Goal: Transaction & Acquisition: Book appointment/travel/reservation

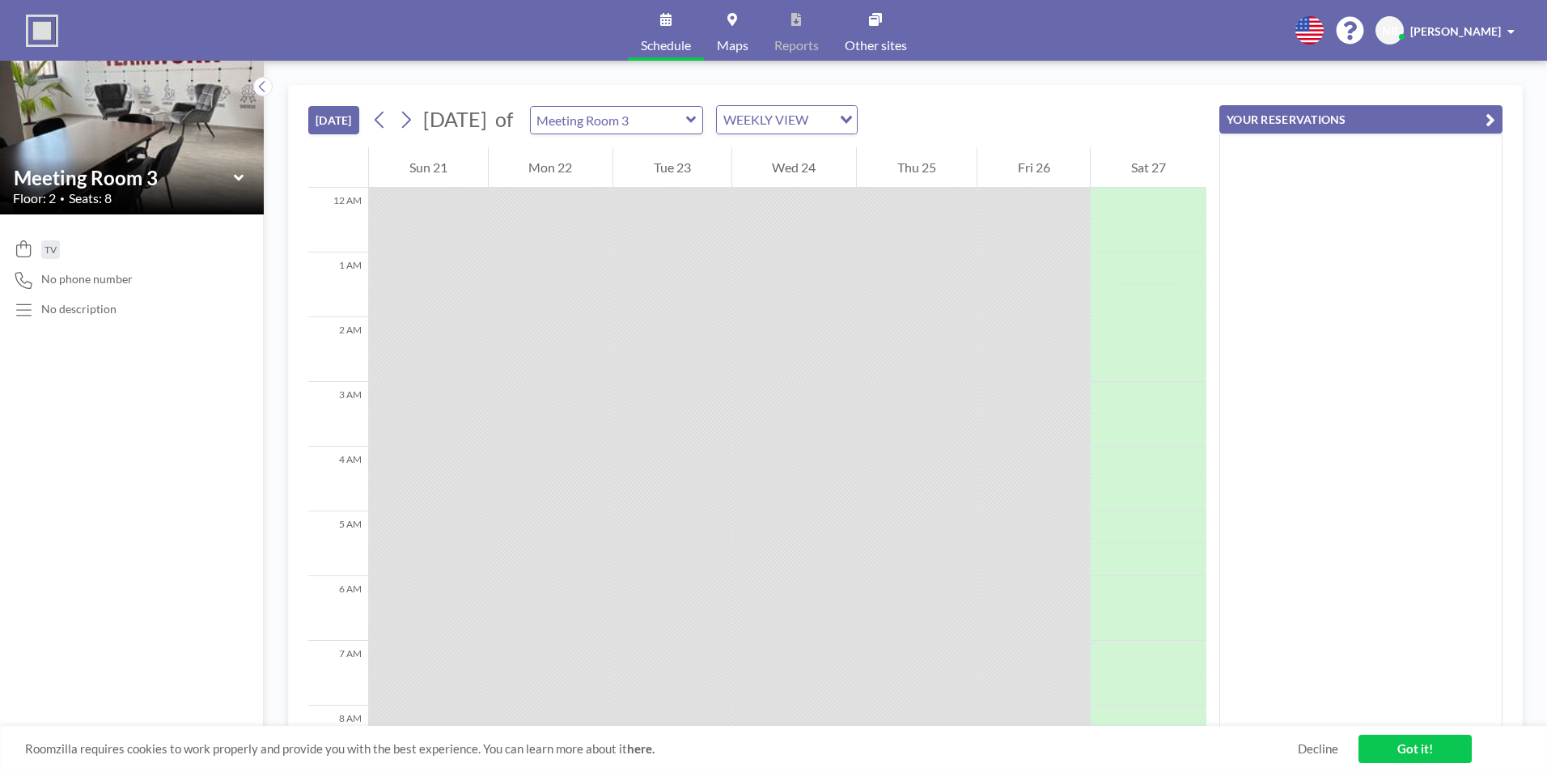
scroll to position [712, 0]
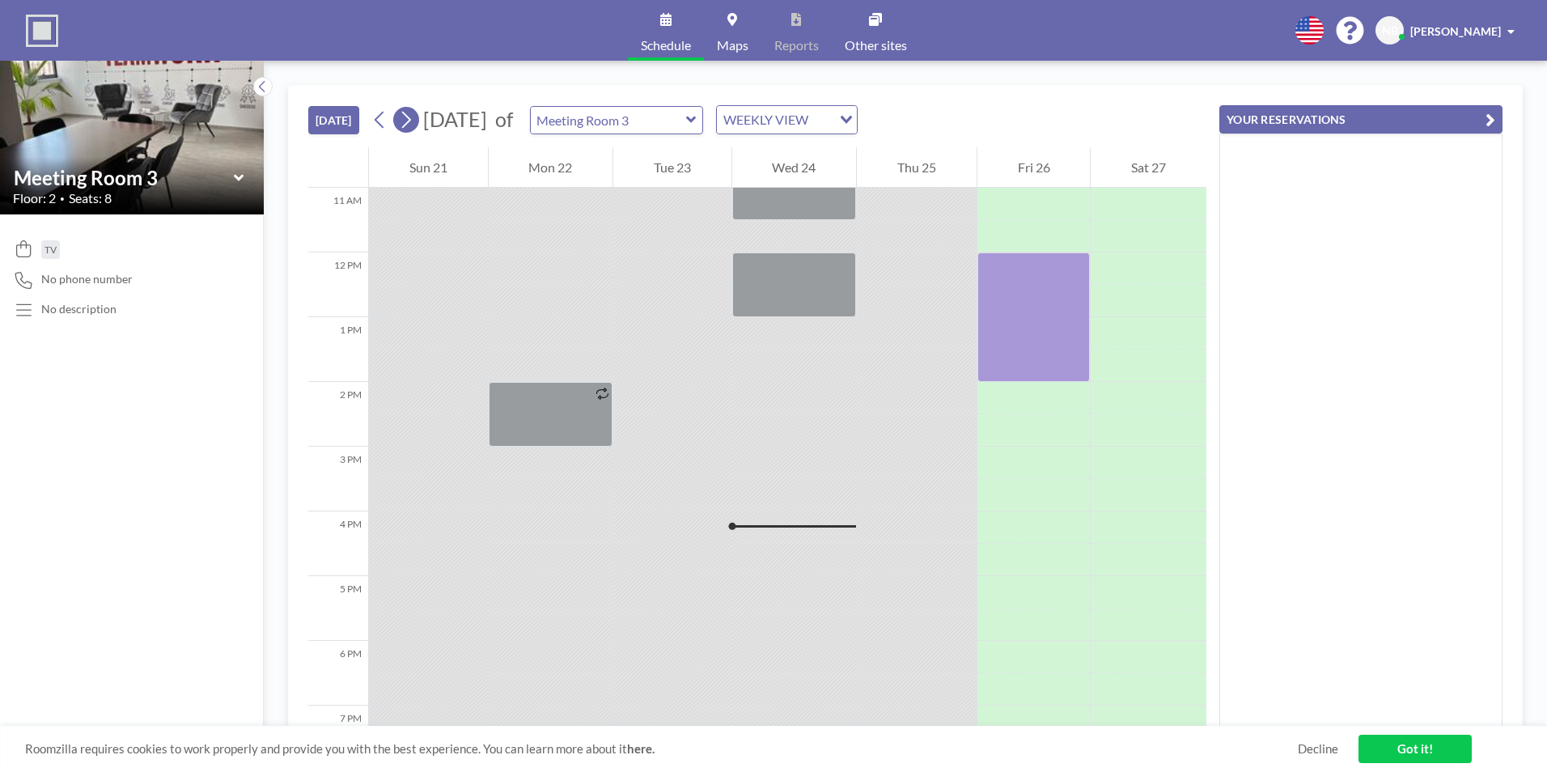
click at [406, 122] on icon at bounding box center [405, 120] width 15 height 24
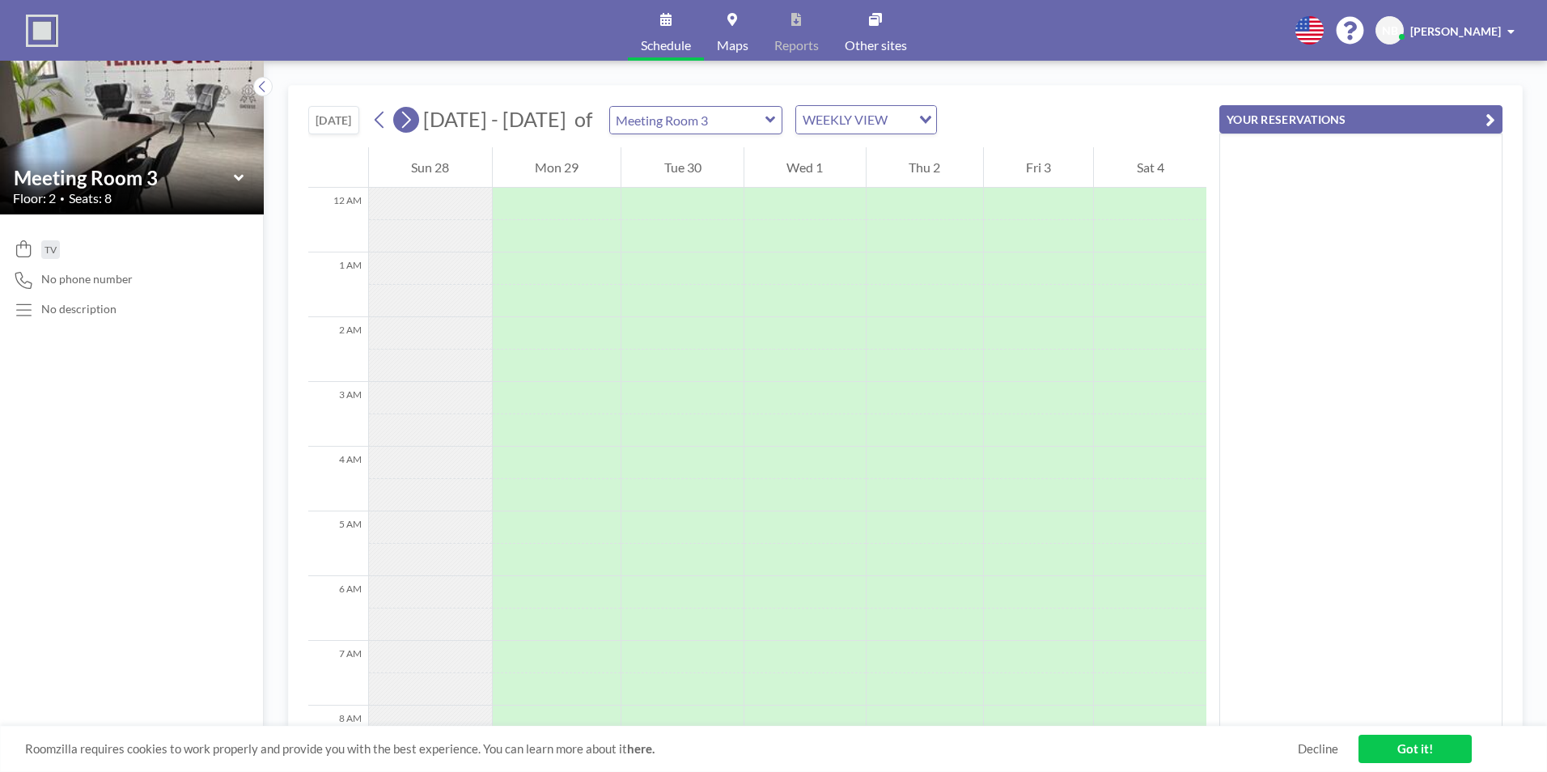
scroll to position [486, 0]
click at [406, 122] on icon at bounding box center [405, 120] width 15 height 24
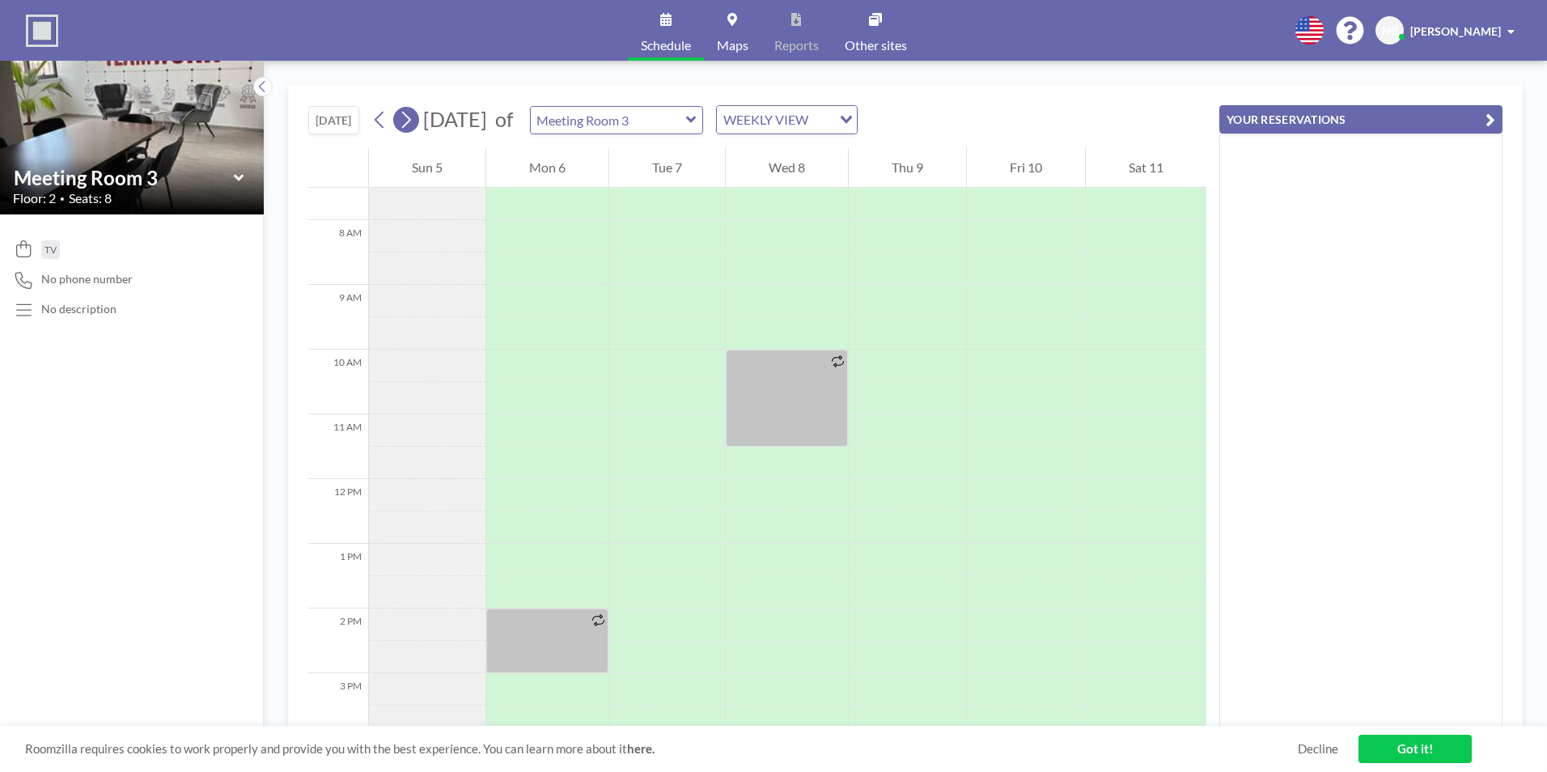
click at [406, 122] on icon at bounding box center [405, 120] width 15 height 24
click at [383, 120] on icon at bounding box center [379, 120] width 15 height 24
click at [384, 121] on icon at bounding box center [379, 120] width 15 height 24
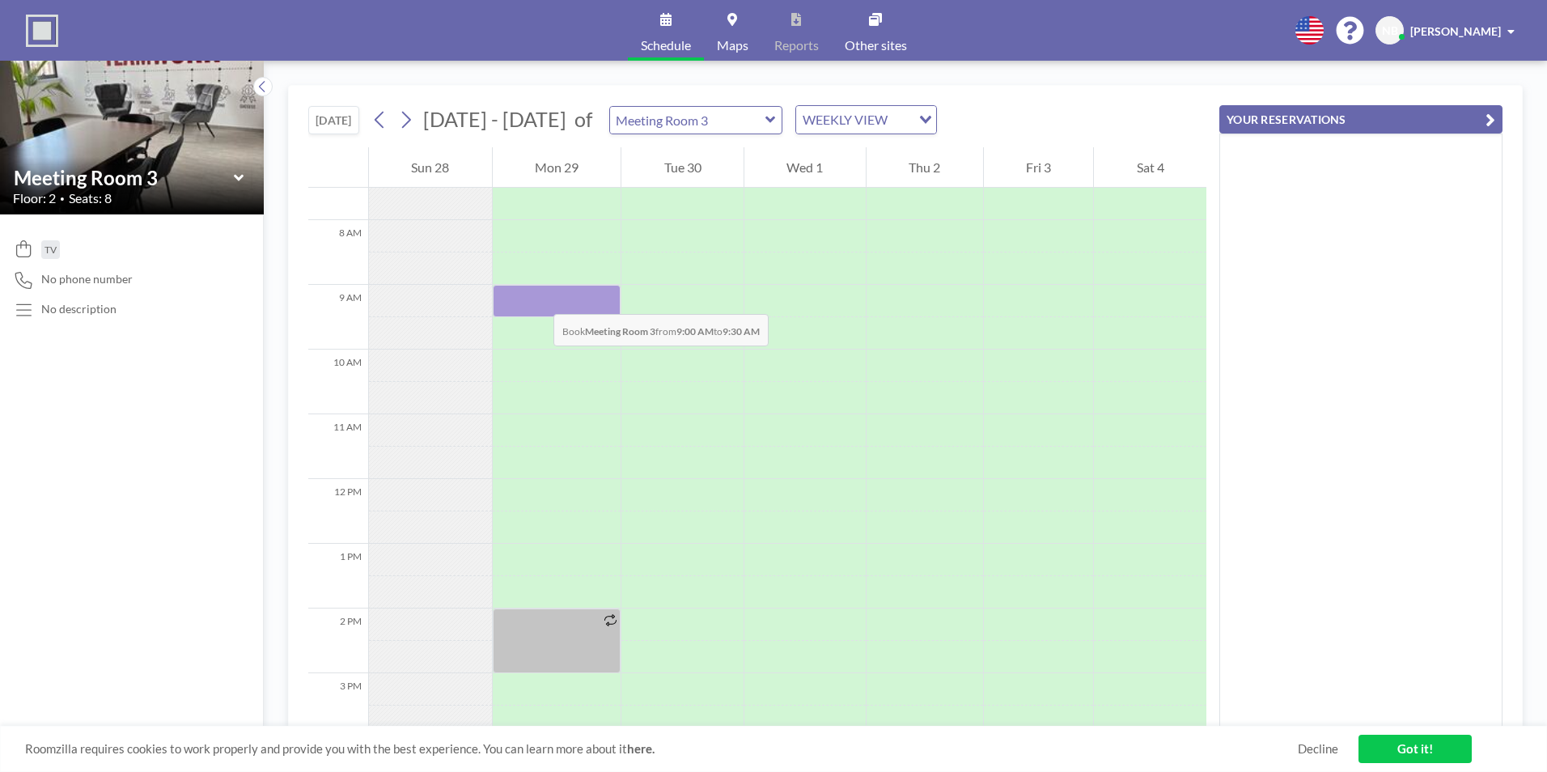
click at [537, 298] on div at bounding box center [557, 301] width 129 height 32
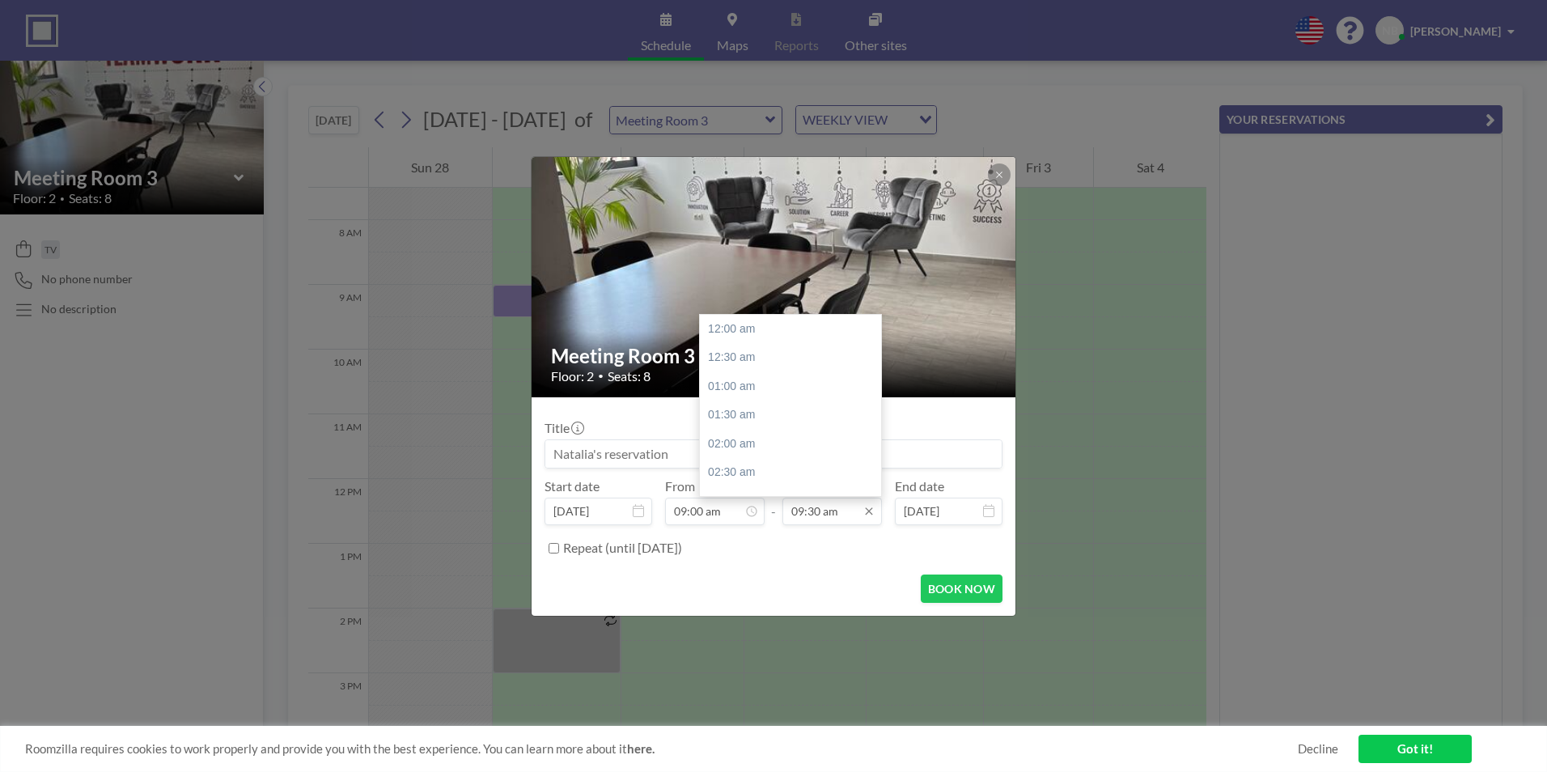
scroll to position [547, 0]
click at [754, 356] on div "10:00 am" at bounding box center [794, 357] width 189 height 29
type input "10:00 am"
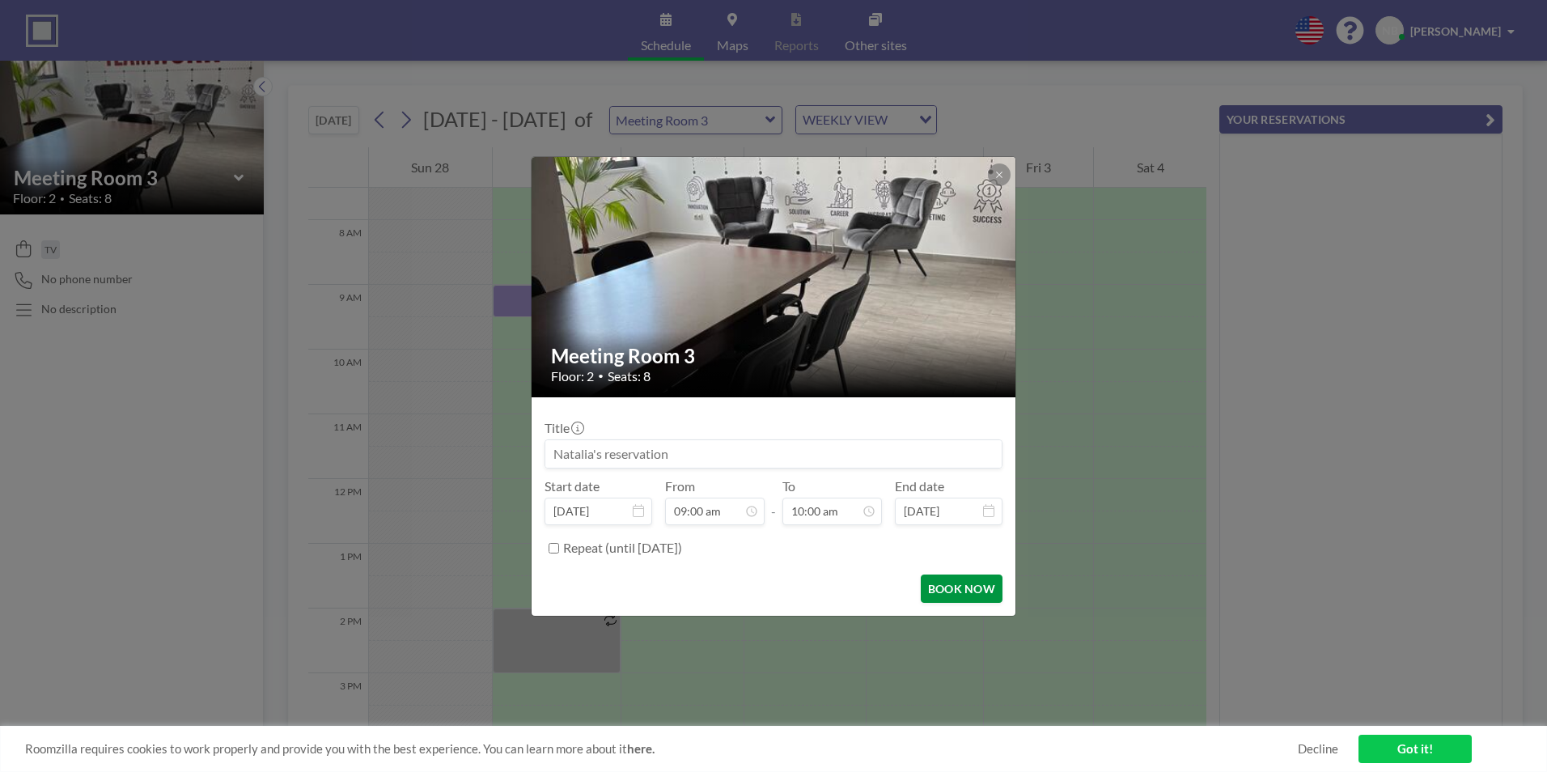
click at [956, 584] on button "BOOK NOW" at bounding box center [962, 589] width 82 height 28
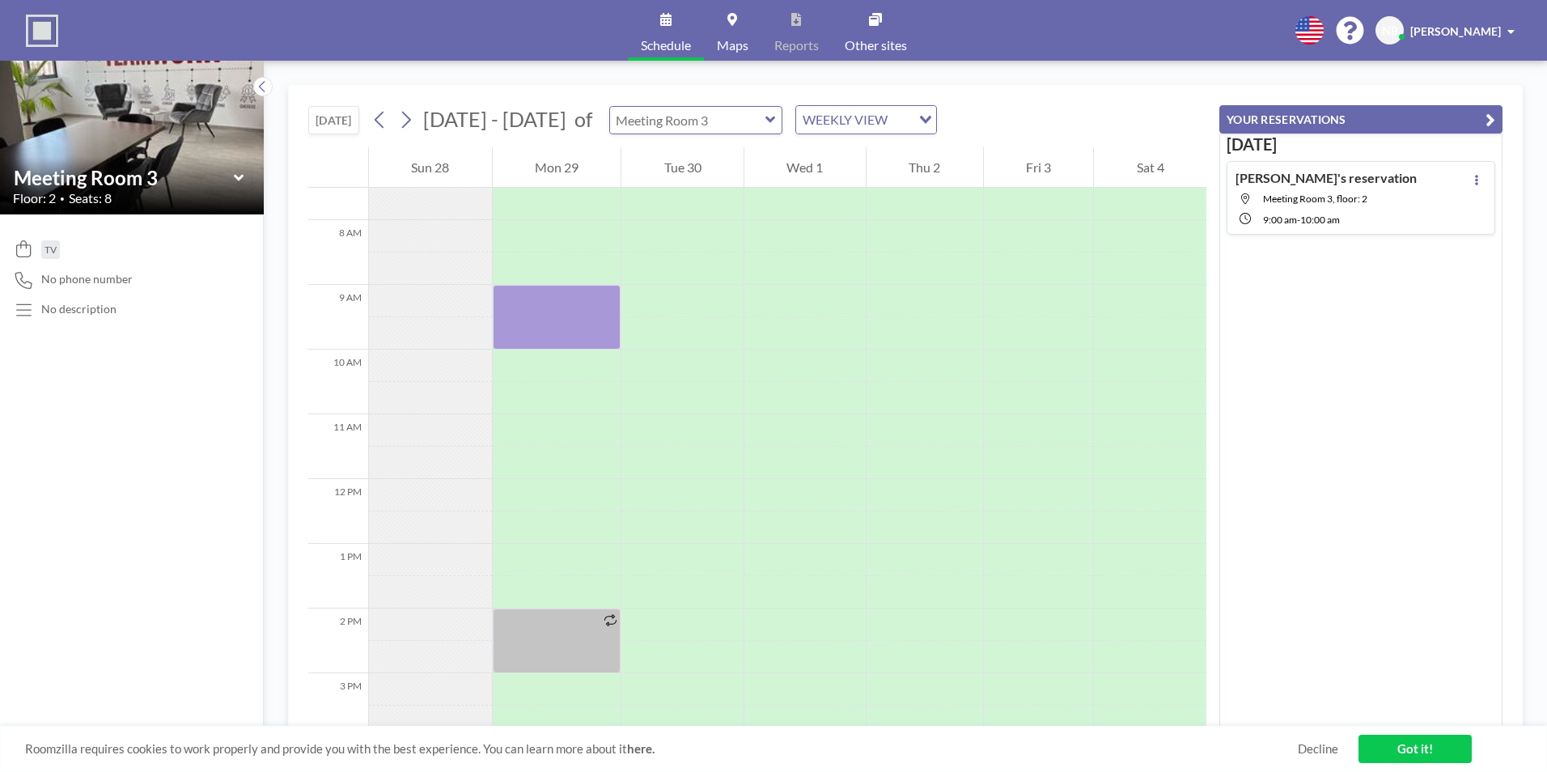
click at [741, 121] on input "text" at bounding box center [687, 120] width 155 height 27
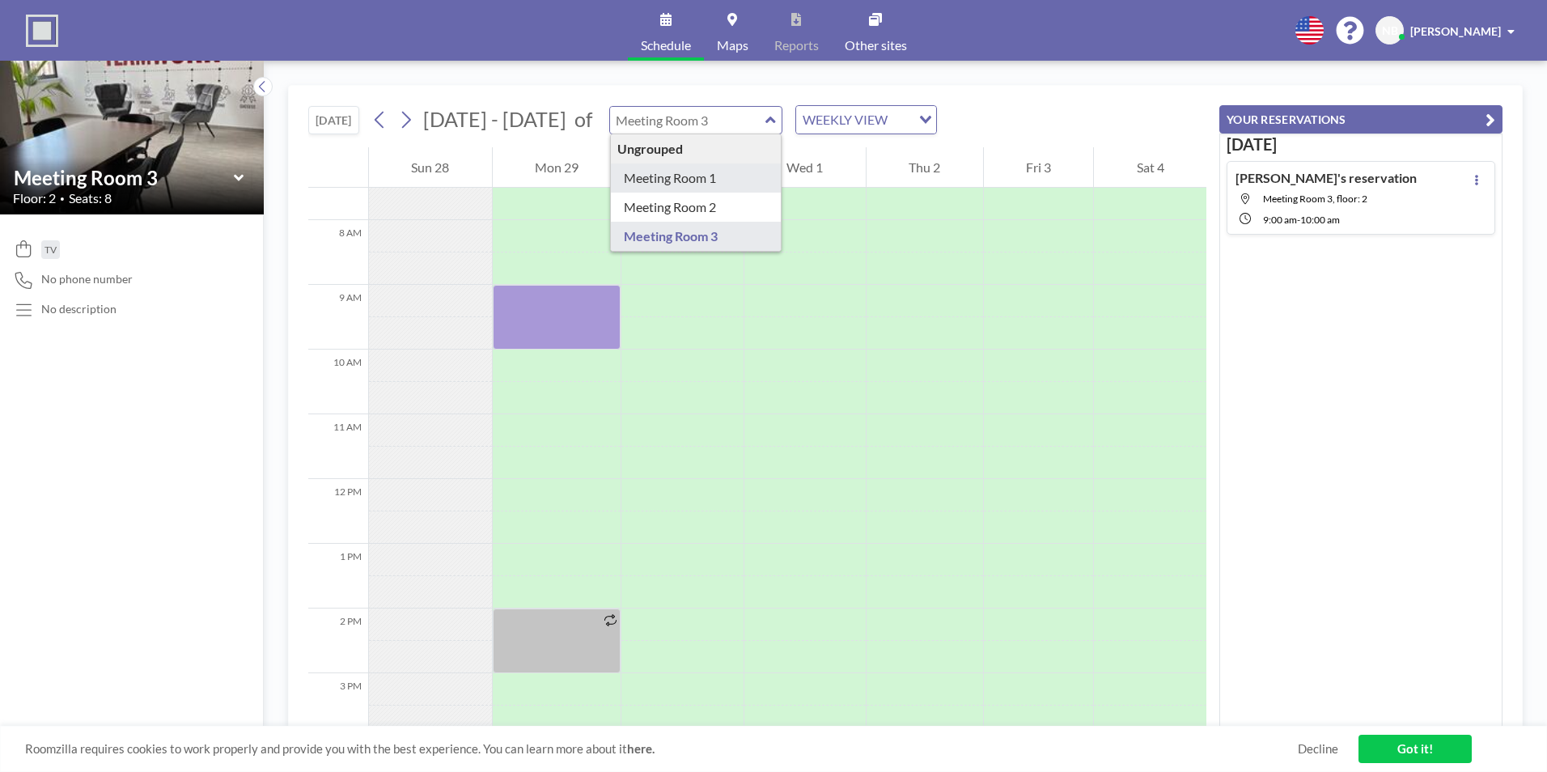
type input "Meeting Room 1"
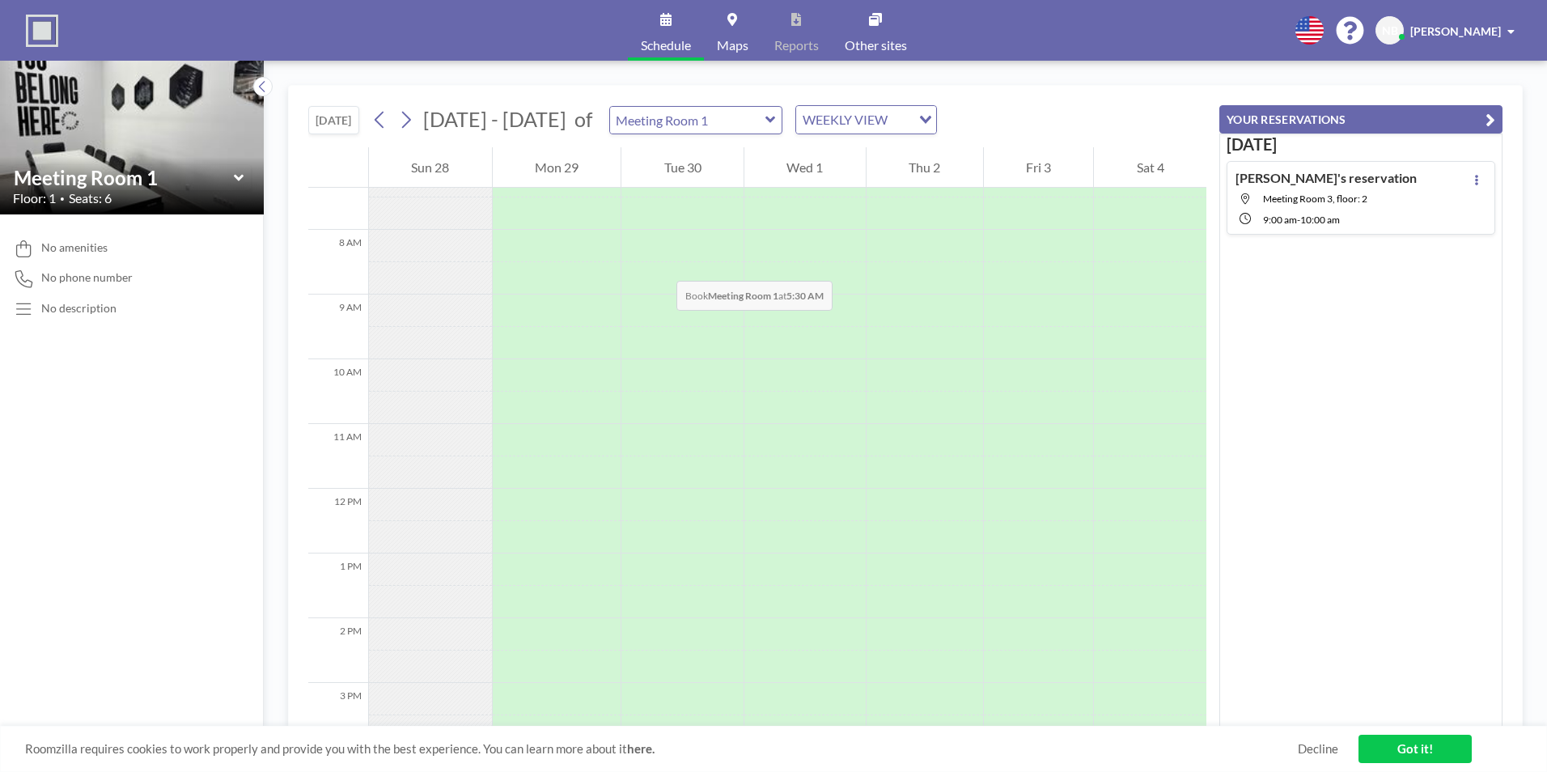
scroll to position [486, 0]
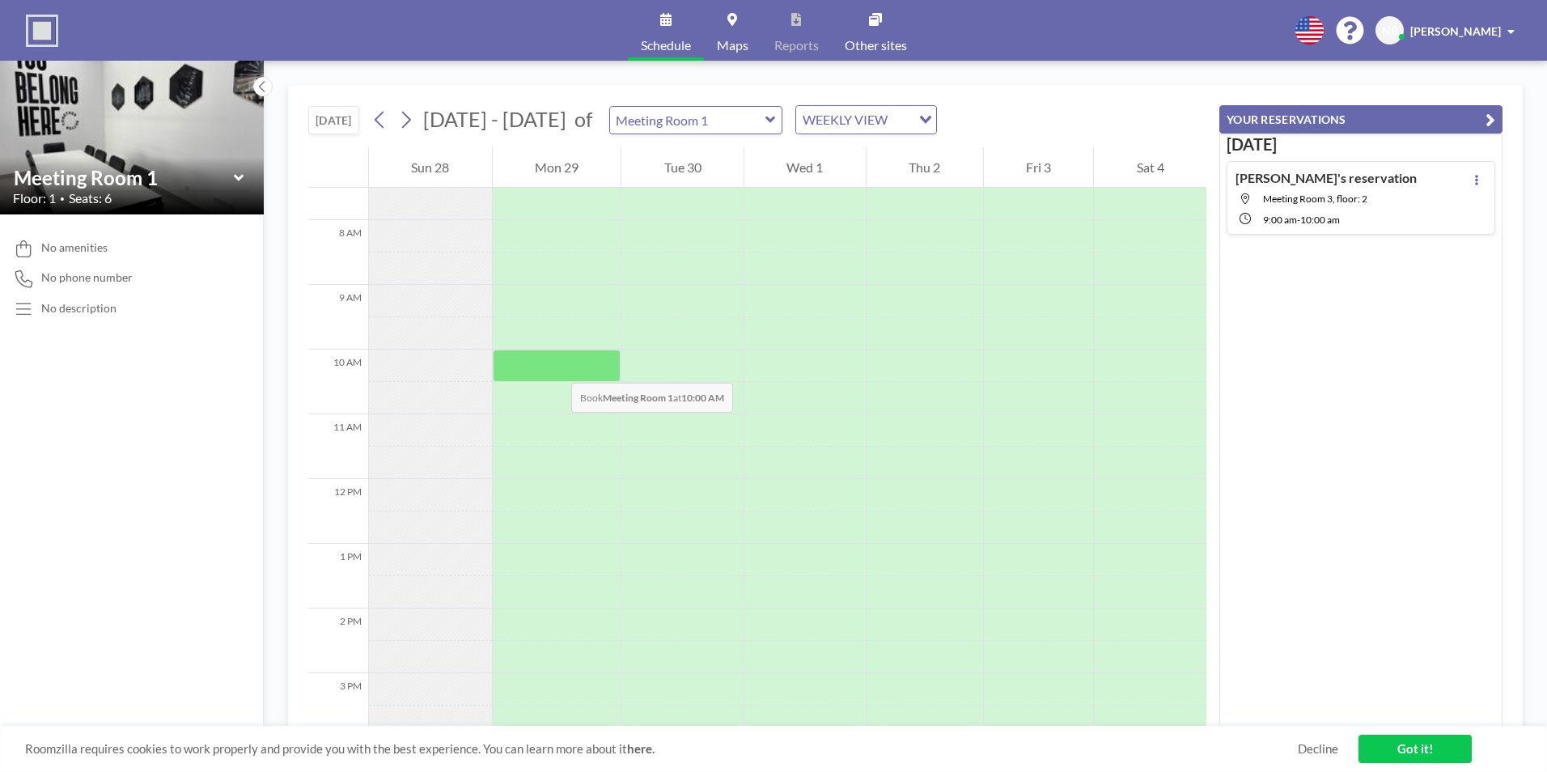
click at [555, 367] on div at bounding box center [557, 366] width 129 height 32
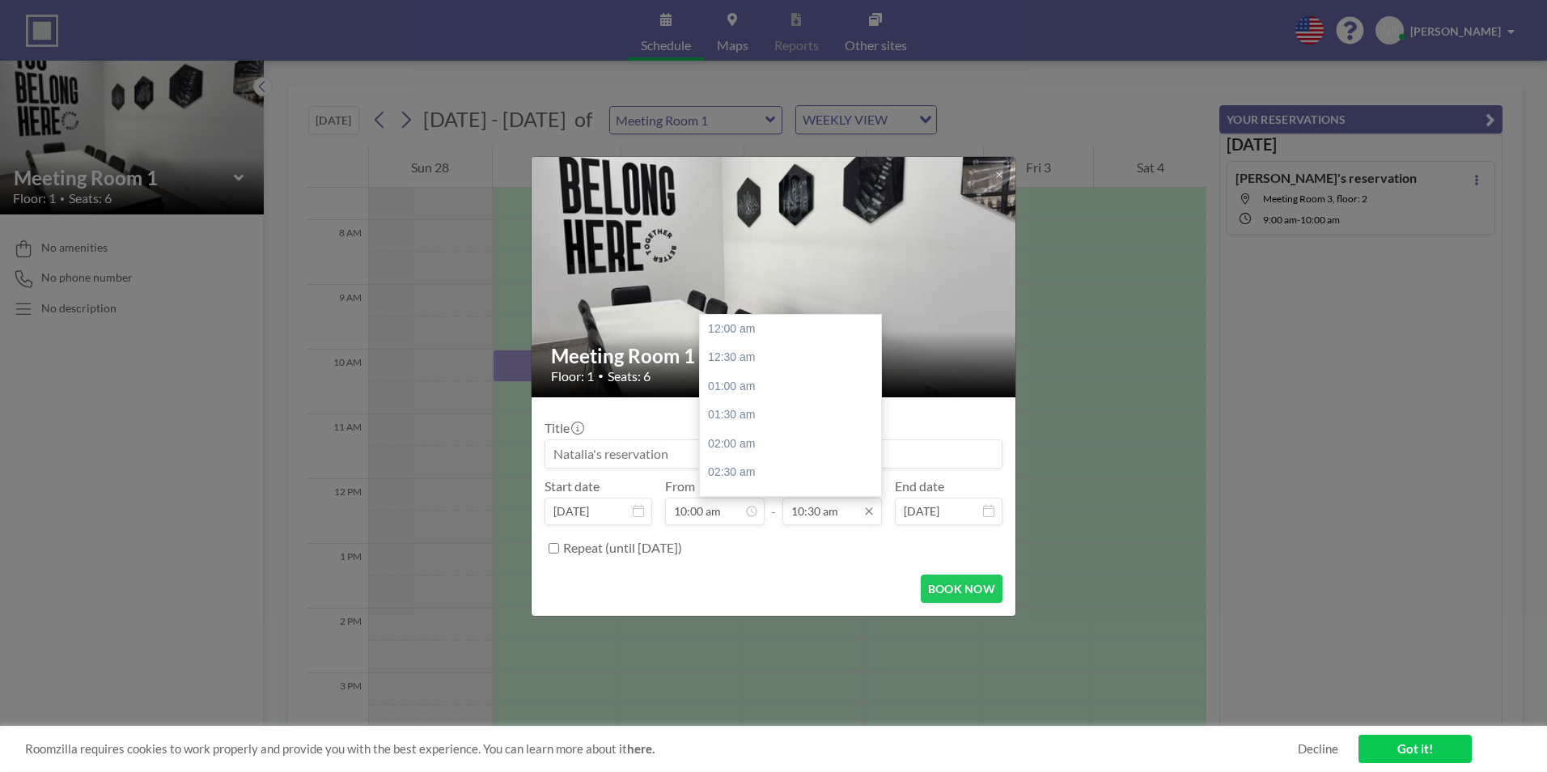
scroll to position [605, 0]
click at [745, 412] on div "12:00 pm" at bounding box center [794, 415] width 189 height 29
type input "12:00 pm"
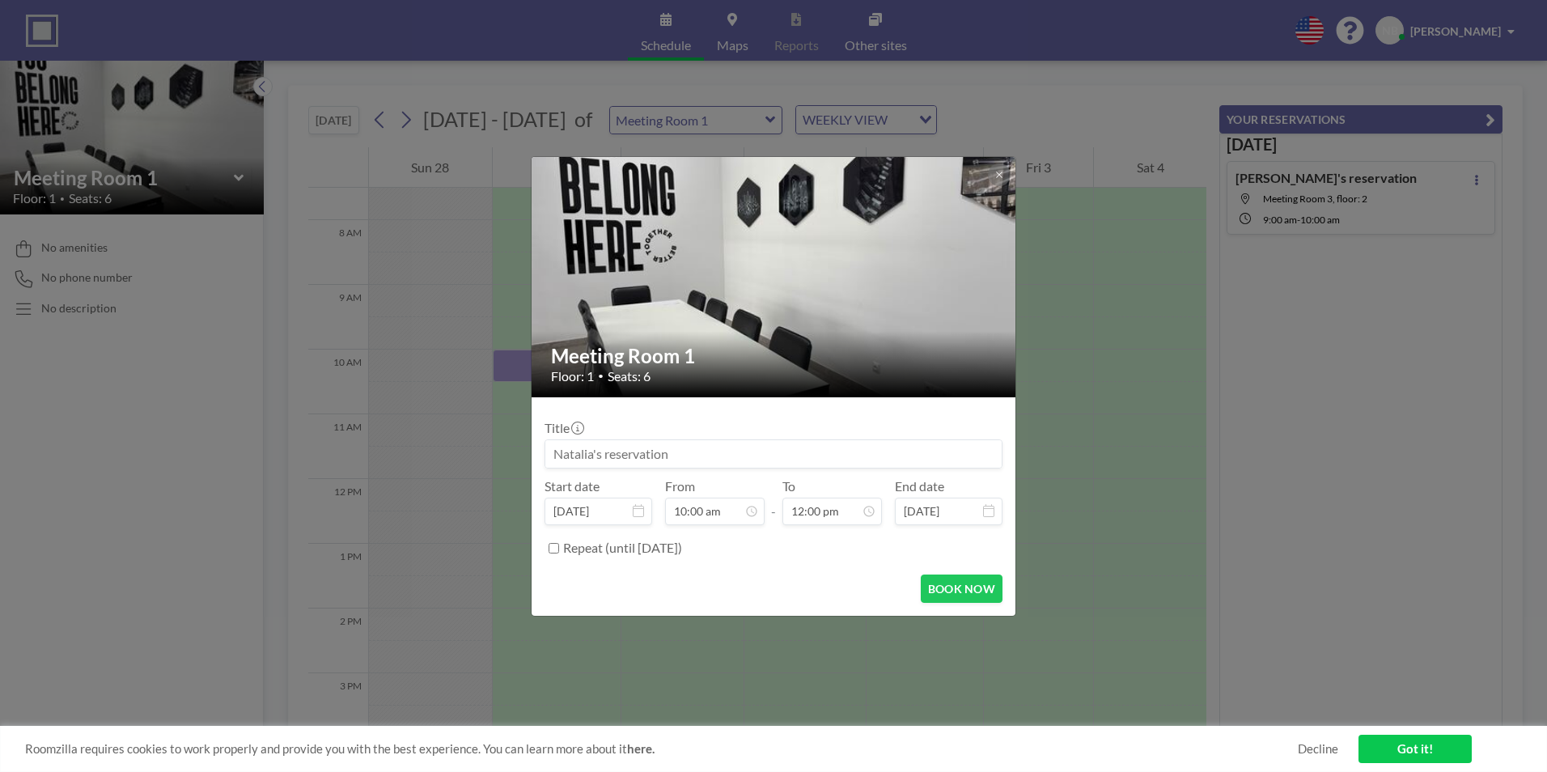
scroll to position [691, 0]
click at [966, 593] on button "BOOK NOW" at bounding box center [962, 589] width 82 height 28
